Goal: Task Accomplishment & Management: Manage account settings

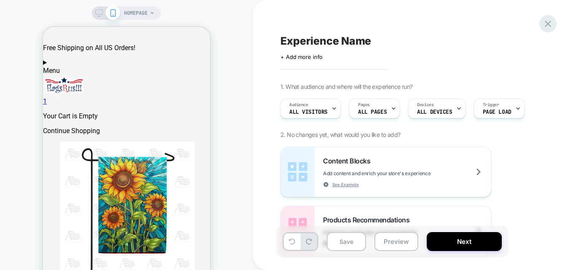
click at [543, 25] on icon at bounding box center [547, 23] width 11 height 11
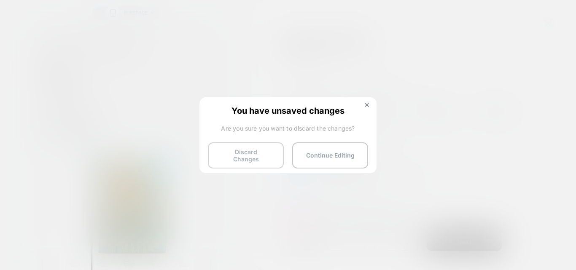
click at [268, 153] on button "Discard Changes" at bounding box center [246, 155] width 76 height 26
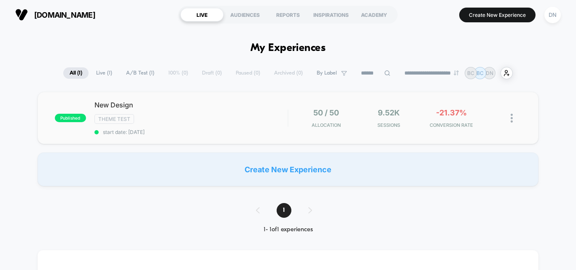
click at [512, 121] on img at bounding box center [511, 118] width 2 height 9
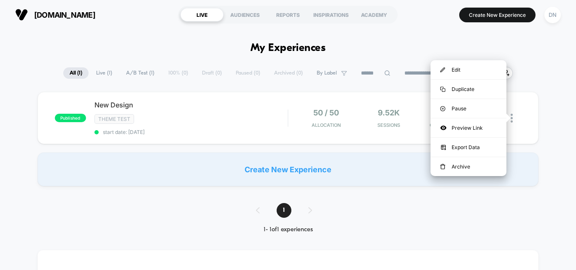
click at [555, 123] on div "published New Design Theme Test start date: [DATE] 50 / 50 Allocation 9.52k Ses…" at bounding box center [288, 139] width 576 height 94
click at [560, 114] on div "published New Design Theme Test start date: [DATE] 50 / 50 Allocation 9.52k Ses…" at bounding box center [288, 139] width 576 height 94
click at [512, 121] on img at bounding box center [511, 118] width 2 height 9
click at [558, 101] on div "published New Design Theme Test start date: [DATE] 50 / 50 Allocation 9.52k Ses…" at bounding box center [288, 139] width 576 height 94
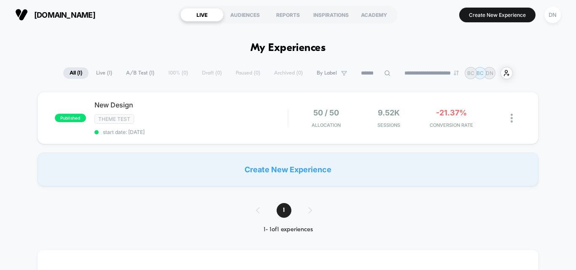
click at [544, 103] on div "published New Design Theme Test start date: [DATE] 50 / 50 Allocation 9.52k Ses…" at bounding box center [288, 139] width 576 height 94
click at [512, 118] on img at bounding box center [511, 118] width 2 height 9
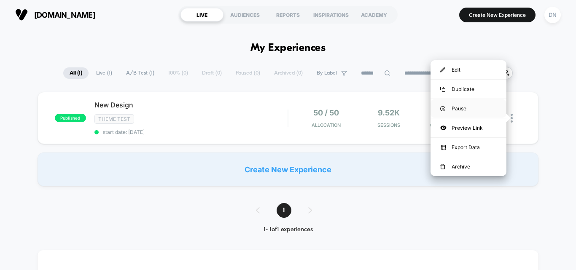
click at [463, 110] on div "Pause" at bounding box center [468, 108] width 76 height 19
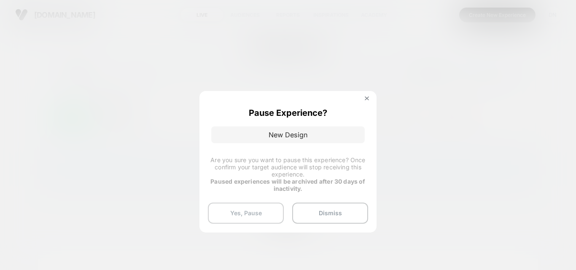
click at [257, 211] on button "Yes, Pause" at bounding box center [246, 213] width 76 height 21
